Goal: Navigation & Orientation: Find specific page/section

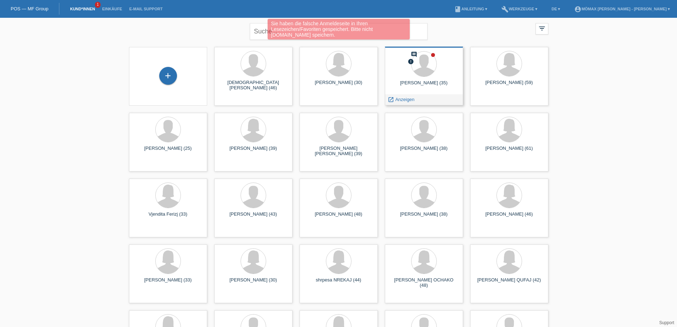
click at [397, 93] on div "comment error [PERSON_NAME] (35) launch Anzeigen" at bounding box center [424, 76] width 78 height 59
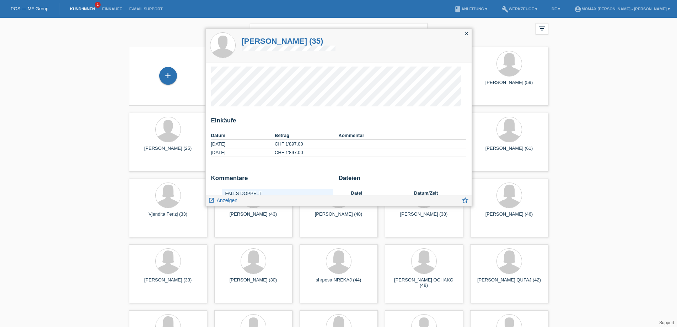
scroll to position [71, 0]
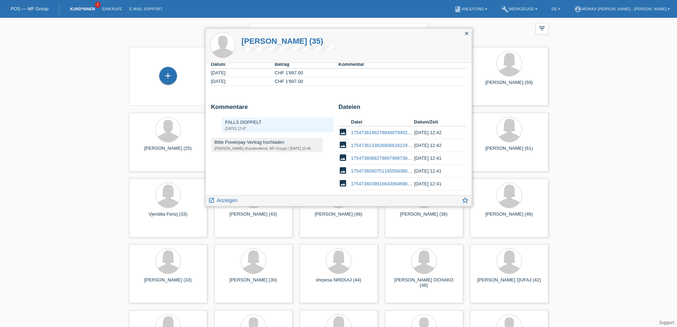
click at [467, 34] on icon "close" at bounding box center [467, 34] width 6 height 6
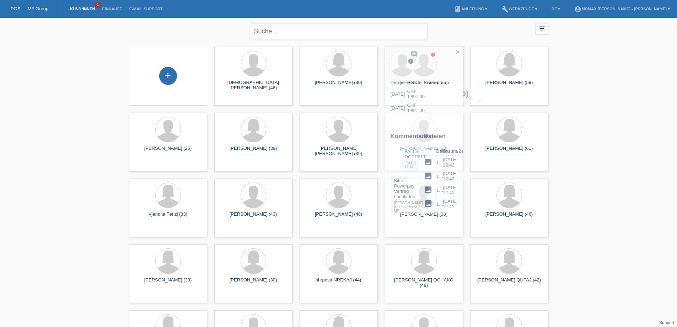
scroll to position [78, 0]
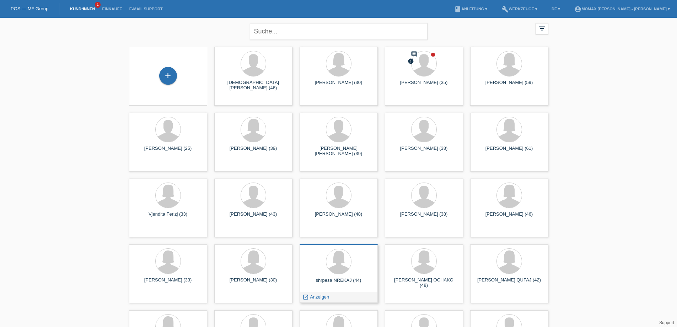
click at [339, 296] on div "launch Anzeigen" at bounding box center [339, 297] width 78 height 11
click at [319, 296] on span "Anzeigen" at bounding box center [319, 296] width 19 height 5
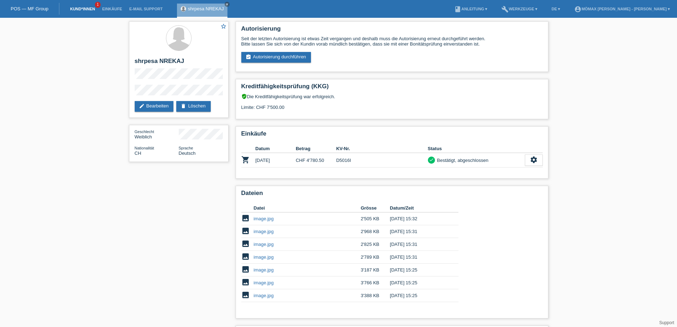
click at [76, 8] on link "Kund*innen" at bounding box center [82, 9] width 32 height 4
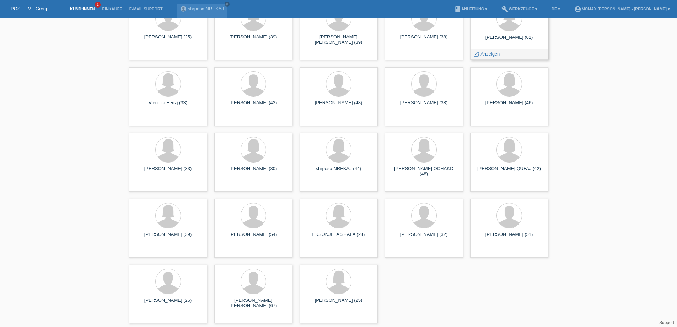
scroll to position [5, 0]
